Goal: Check status: Check status

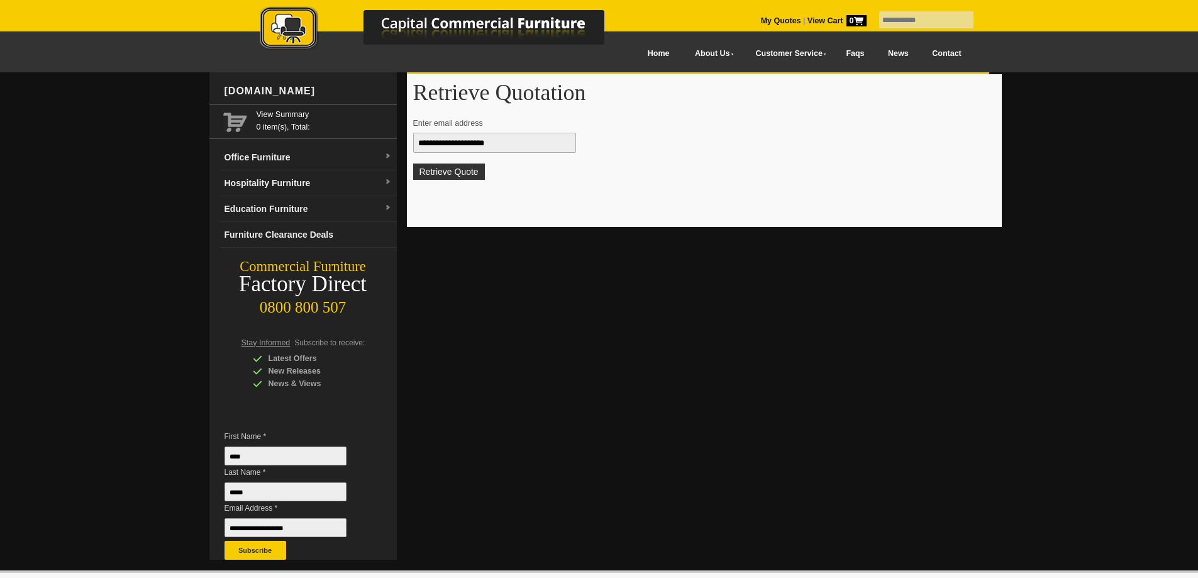
click at [431, 167] on button "Retrieve Quote" at bounding box center [449, 171] width 72 height 16
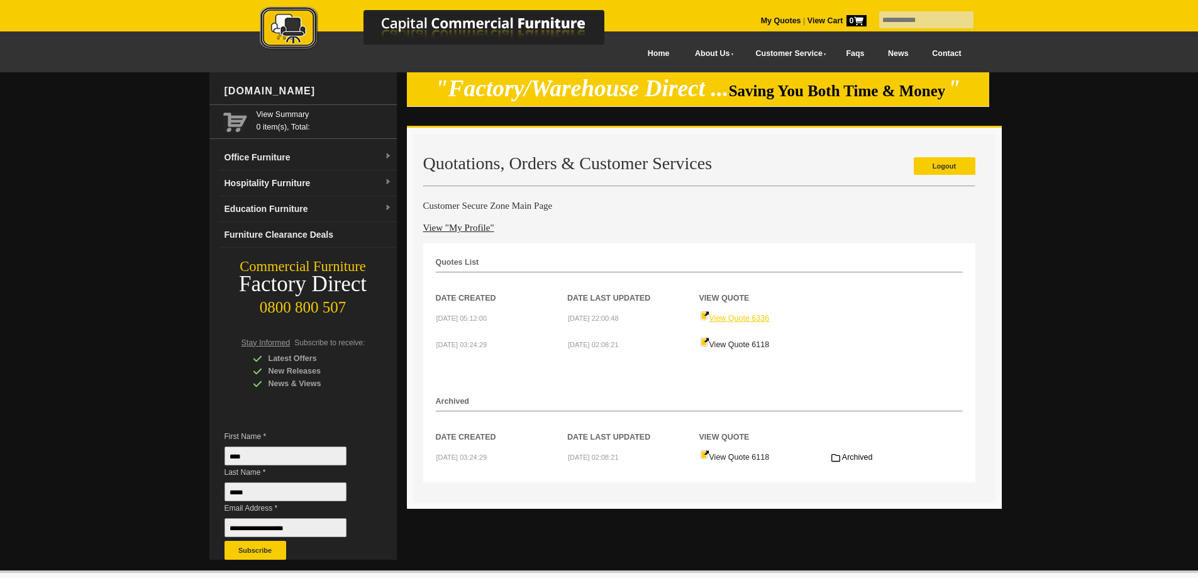
click at [737, 321] on link "View Quote 6336" at bounding box center [735, 318] width 70 height 9
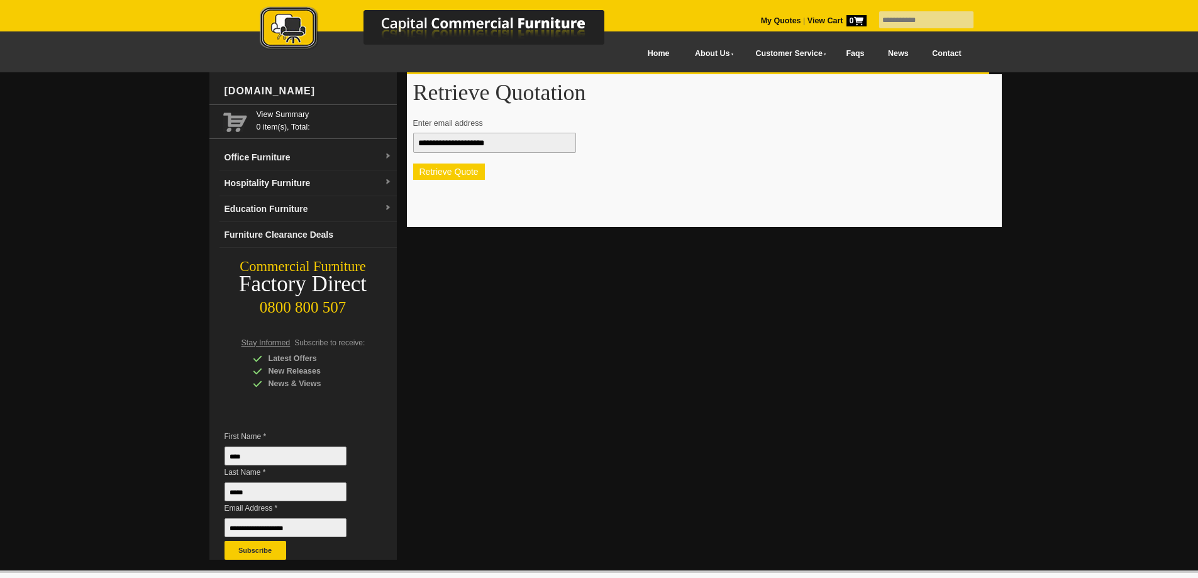
click at [458, 175] on button "Retrieve Quote" at bounding box center [449, 171] width 72 height 16
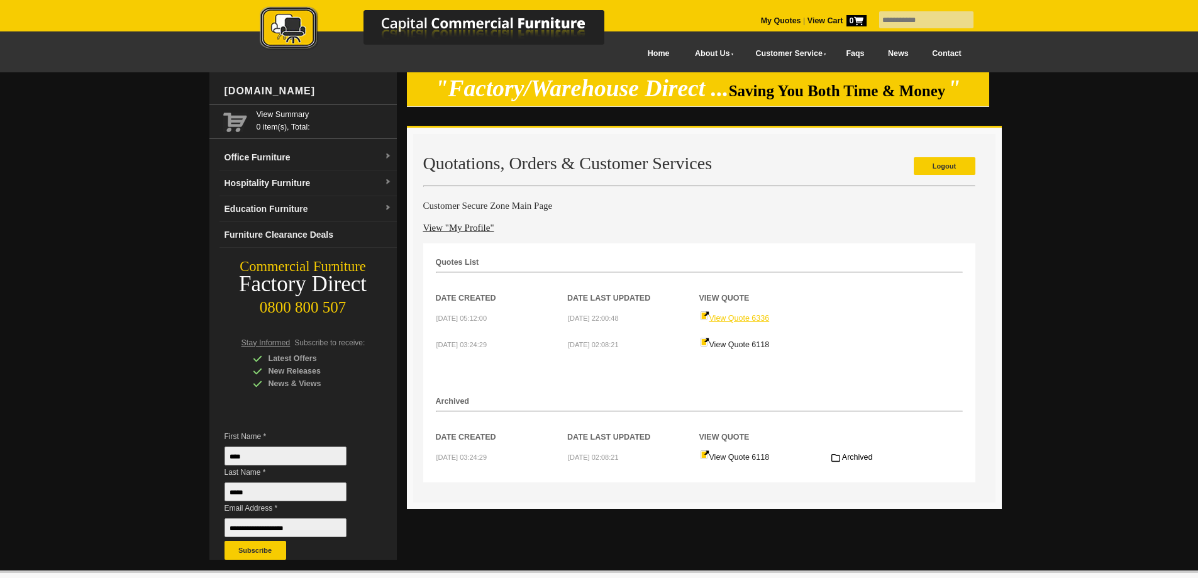
click at [748, 316] on link "View Quote 6336" at bounding box center [735, 318] width 70 height 9
